Goal: Task Accomplishment & Management: Manage account settings

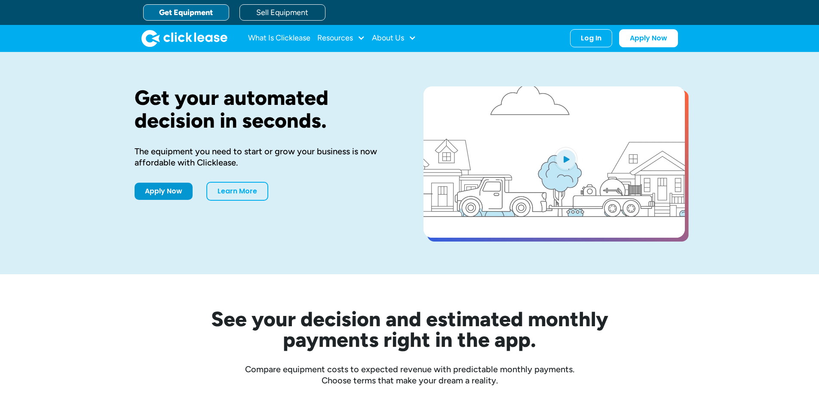
click at [575, 38] on div "Log In Account login I use Clicklease to get my equipment Partner Portal I offe…" at bounding box center [591, 38] width 42 height 18
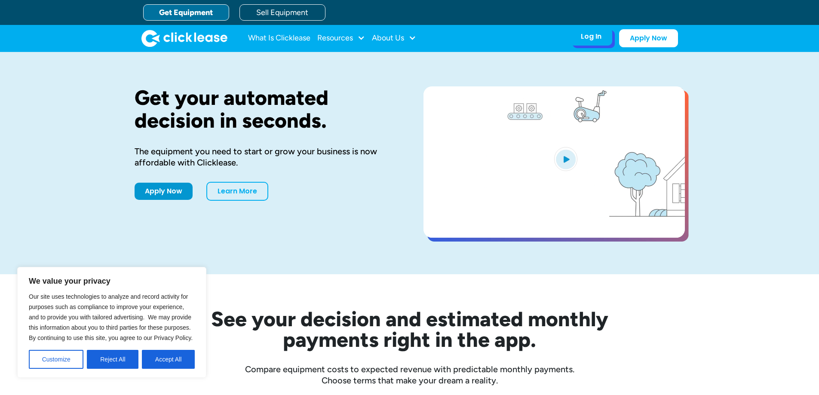
click at [595, 39] on div "Log In" at bounding box center [590, 36] width 21 height 9
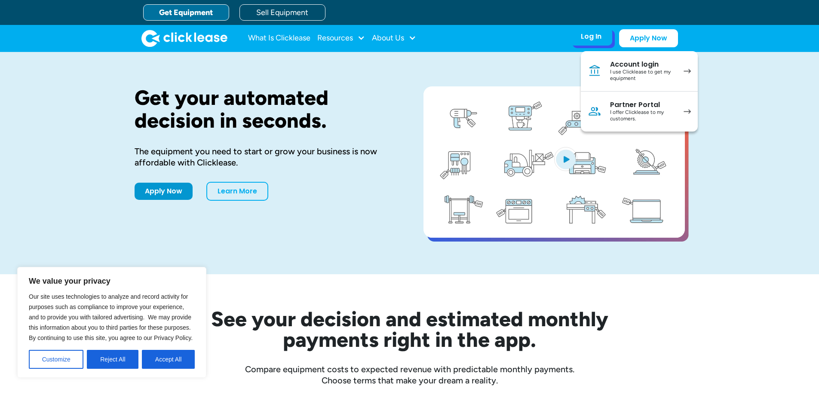
click at [647, 69] on div "I use Clicklease to get my equipment" at bounding box center [642, 75] width 65 height 13
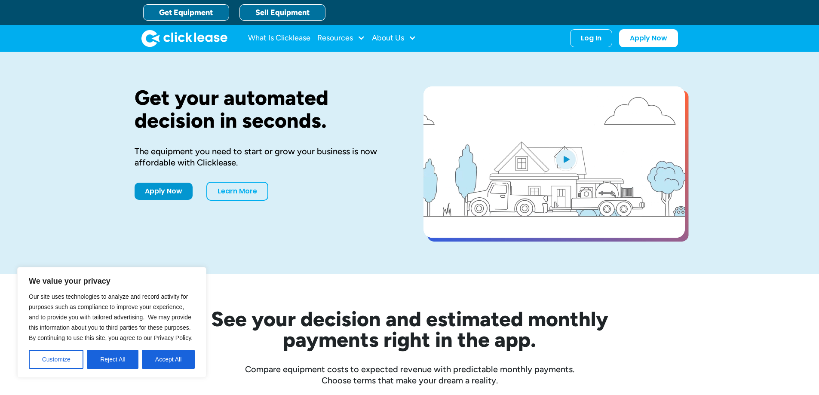
click at [293, 9] on link "Sell Equipment" at bounding box center [282, 12] width 86 height 16
